Goal: Task Accomplishment & Management: Use online tool/utility

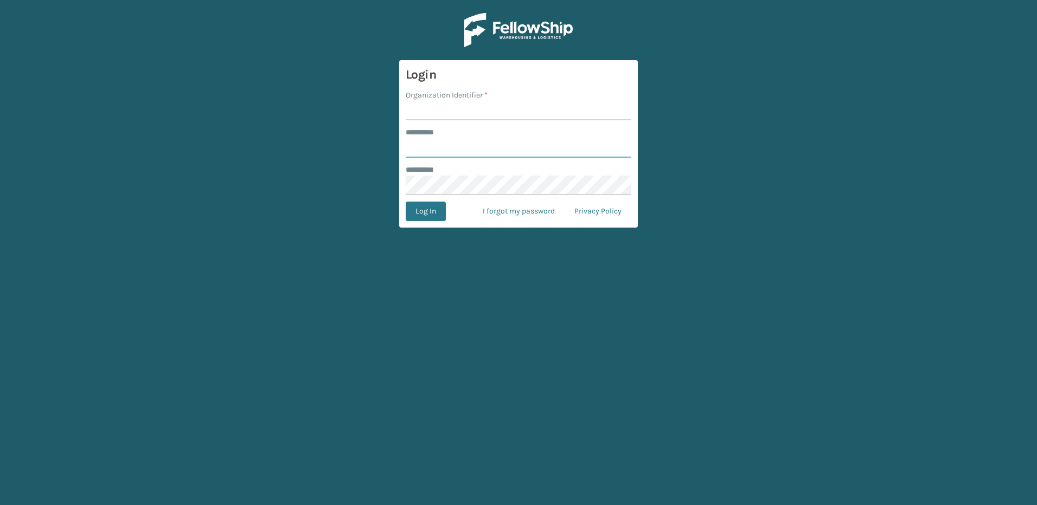
type input "********"
click at [445, 114] on input "Organization Identifier *" at bounding box center [519, 111] width 226 height 20
type input "Fellowship - East"
click at [431, 217] on button "Log In" at bounding box center [426, 212] width 40 height 20
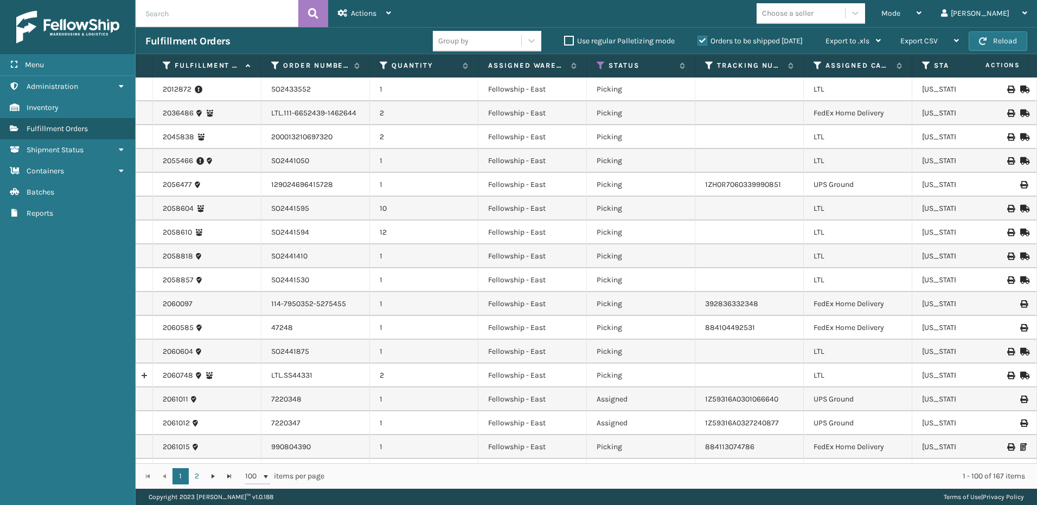
click at [900, 11] on span "Mode" at bounding box center [890, 13] width 19 height 9
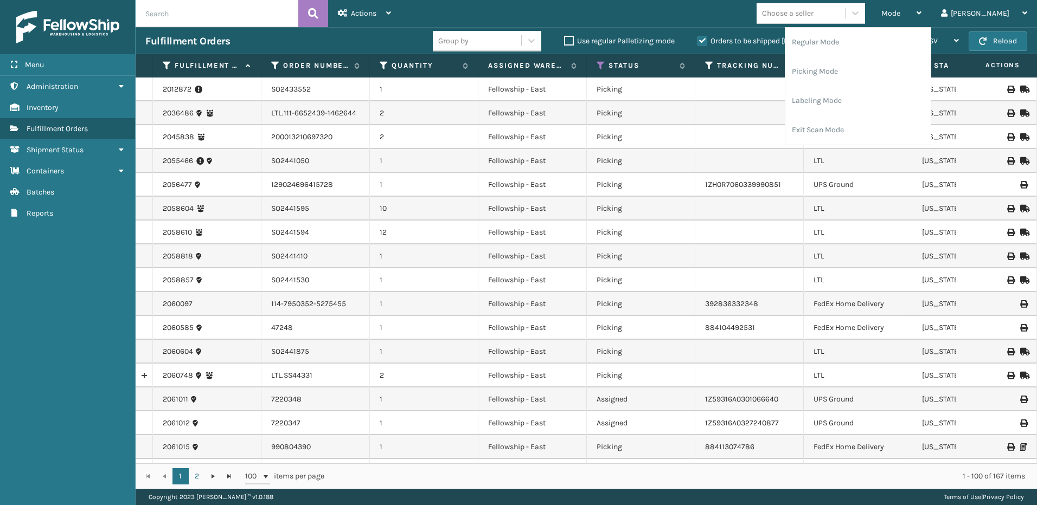
click at [839, 67] on li "Picking Mode" at bounding box center [857, 71] width 145 height 29
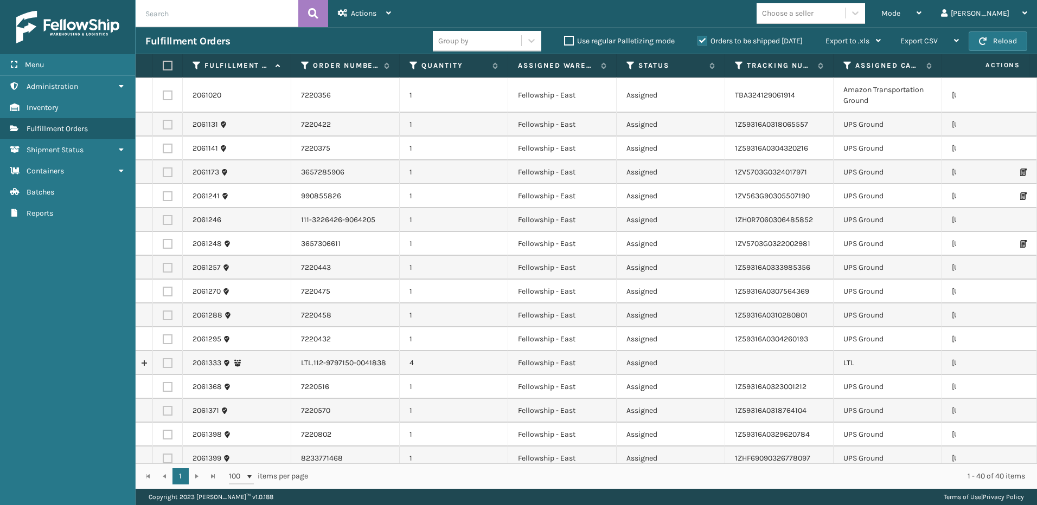
scroll to position [108, 0]
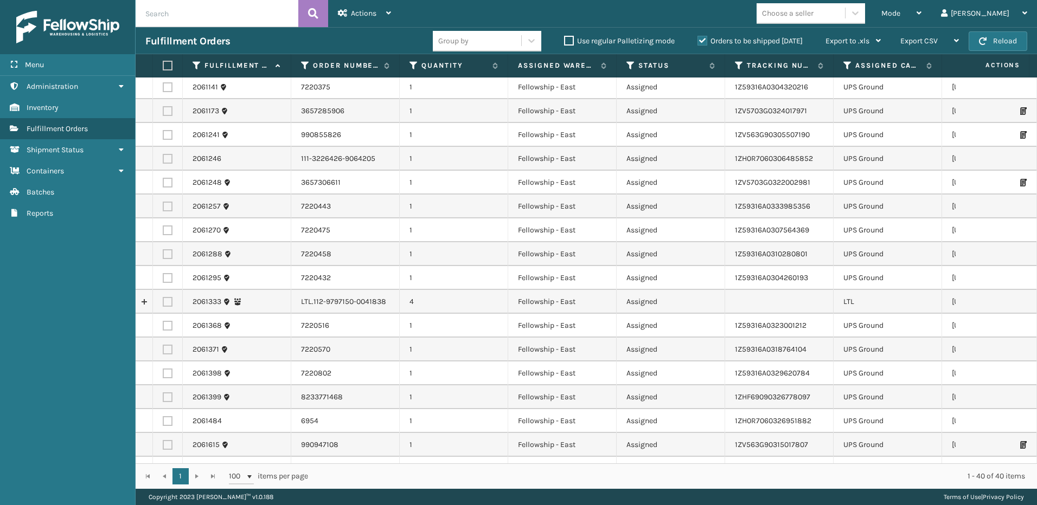
click at [169, 299] on label at bounding box center [168, 302] width 10 height 10
click at [163, 299] on input "checkbox" at bounding box center [163, 300] width 1 height 7
checkbox input "true"
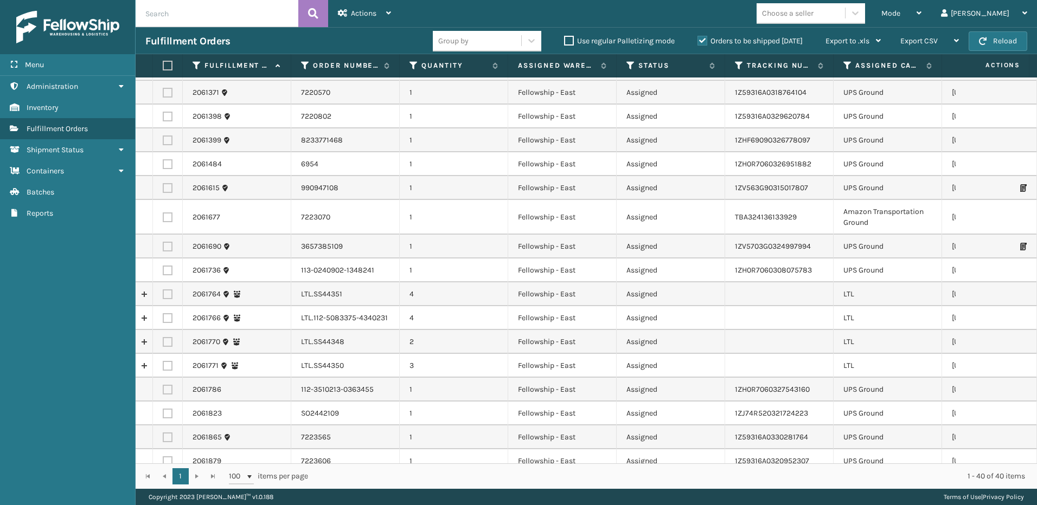
scroll to position [380, 0]
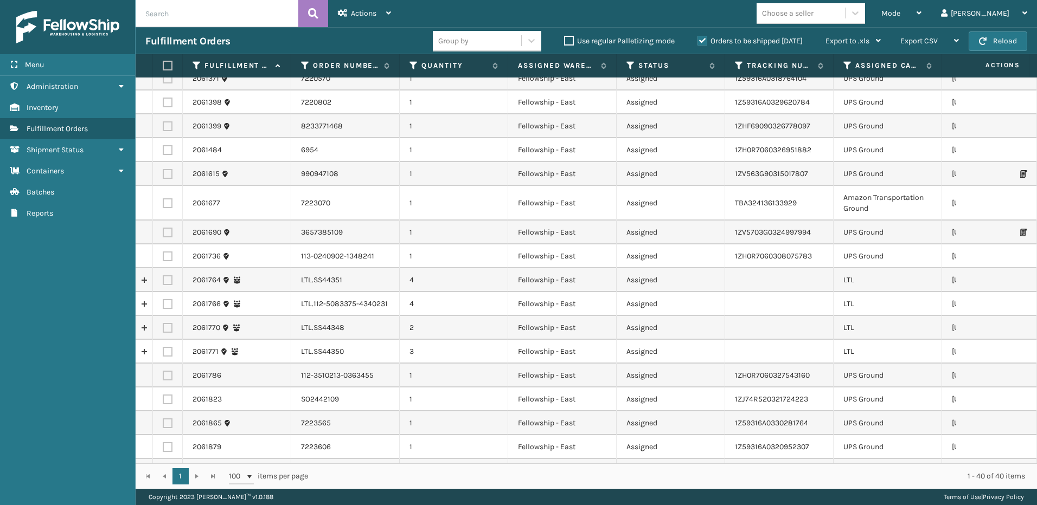
click at [169, 280] on label at bounding box center [168, 280] width 10 height 10
click at [163, 280] on input "checkbox" at bounding box center [163, 278] width 1 height 7
checkbox input "true"
click at [166, 304] on label at bounding box center [168, 304] width 10 height 10
click at [163, 304] on input "checkbox" at bounding box center [163, 302] width 1 height 7
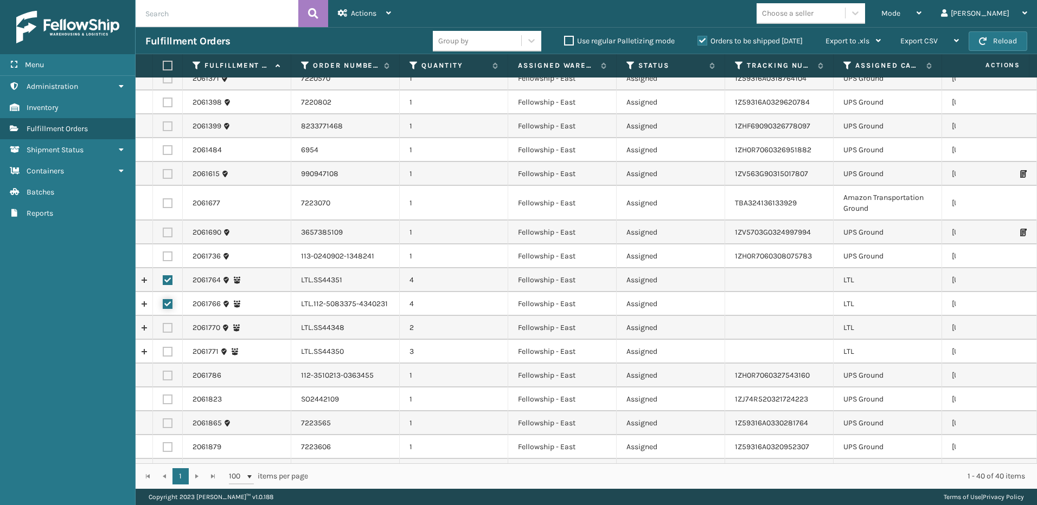
checkbox input "true"
click at [168, 331] on label at bounding box center [168, 328] width 10 height 10
click at [163, 330] on input "checkbox" at bounding box center [163, 326] width 1 height 7
checkbox input "true"
click at [168, 351] on label at bounding box center [168, 352] width 10 height 10
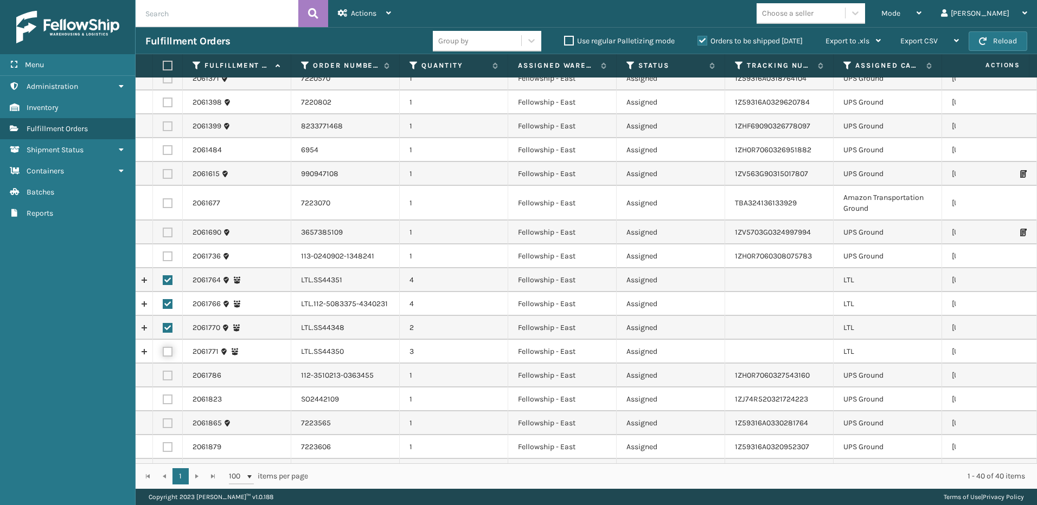
click at [163, 351] on input "checkbox" at bounding box center [163, 350] width 1 height 7
checkbox input "true"
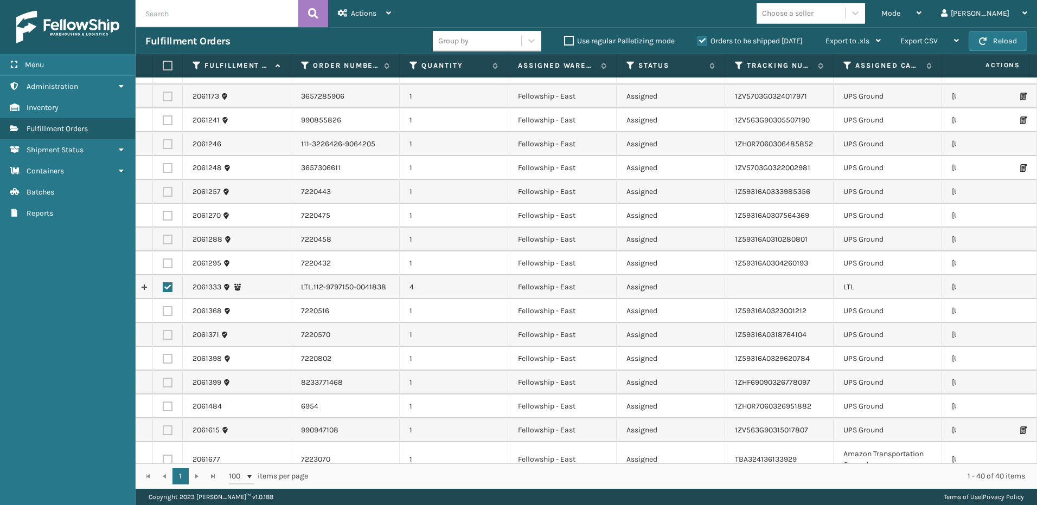
scroll to position [0, 0]
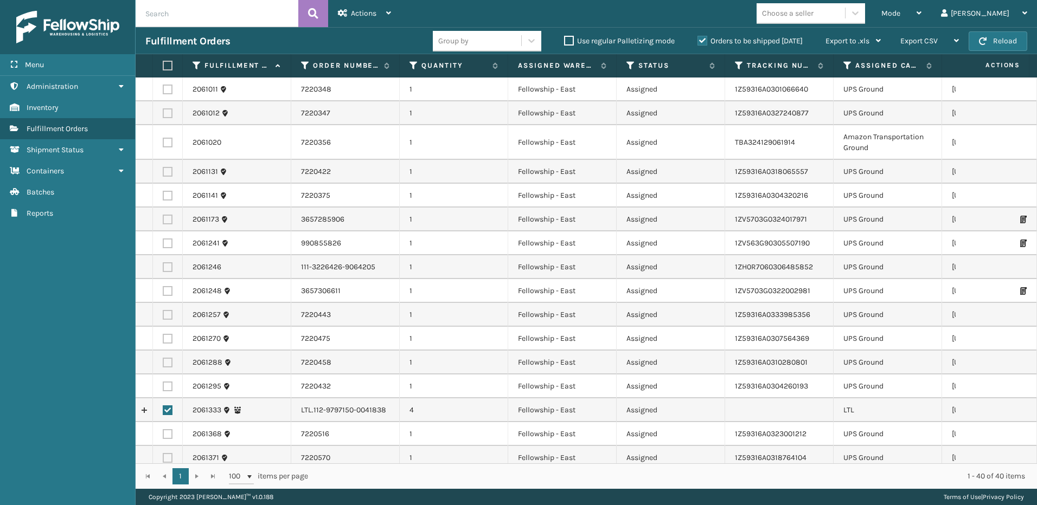
click at [380, 18] on div "Actions" at bounding box center [364, 13] width 53 height 27
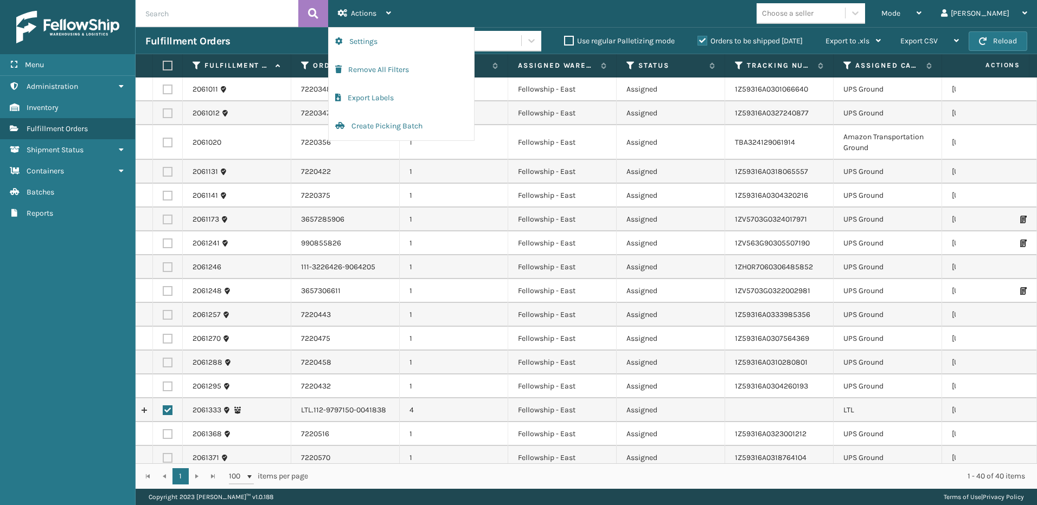
click at [363, 123] on button "Create Picking Batch" at bounding box center [401, 126] width 145 height 28
